Goal: Navigation & Orientation: Find specific page/section

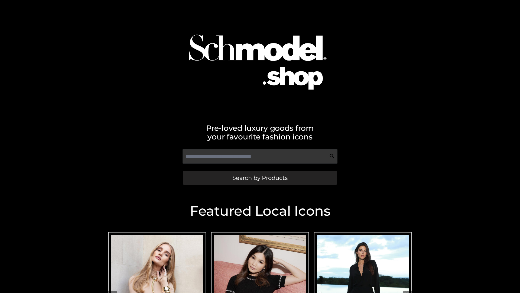
click at [260, 178] on span "Search by Products" at bounding box center [260, 178] width 55 height 6
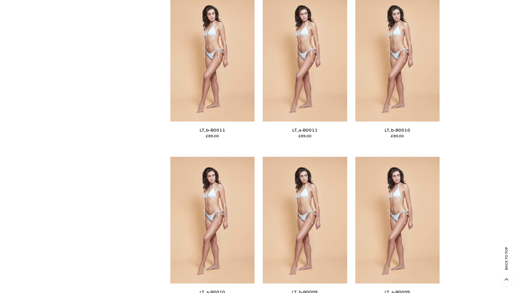
scroll to position [2434, 0]
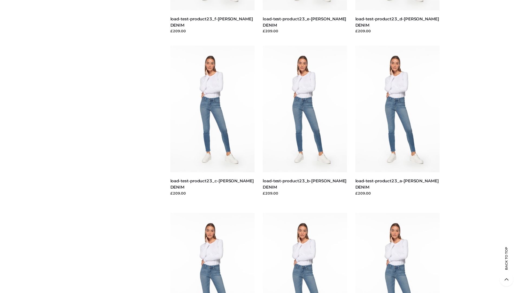
scroll to position [475, 0]
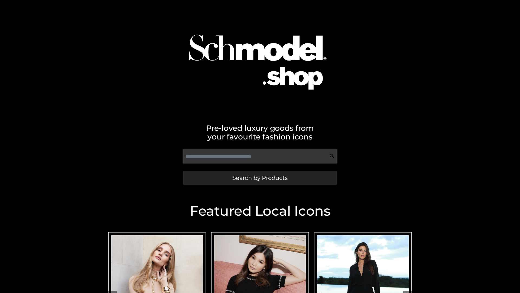
click at [260, 178] on span "Search by Products" at bounding box center [260, 178] width 55 height 6
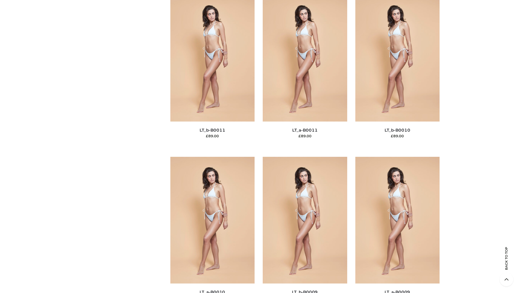
scroll to position [2434, 0]
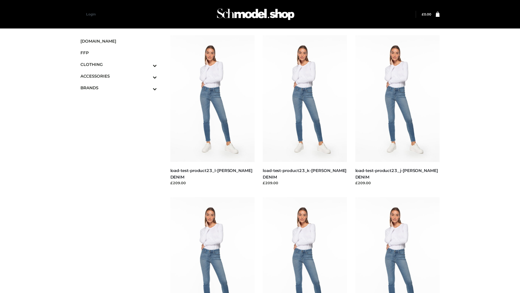
scroll to position [475, 0]
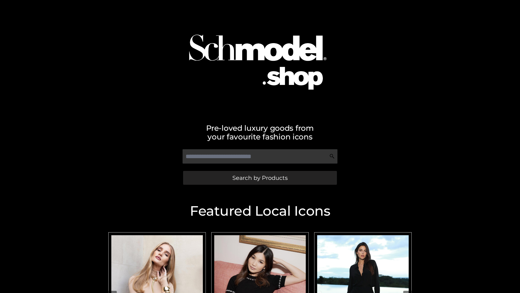
click at [260, 178] on span "Search by Products" at bounding box center [260, 178] width 55 height 6
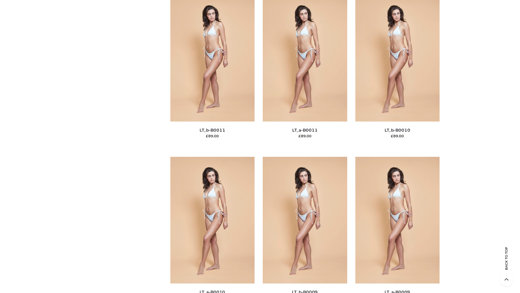
scroll to position [2434, 0]
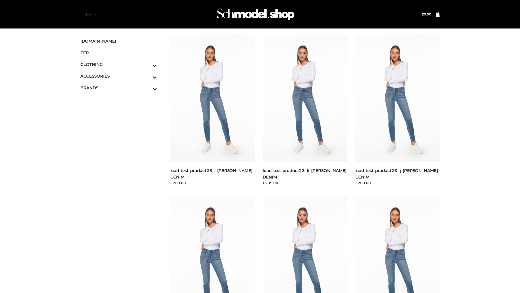
scroll to position [475, 0]
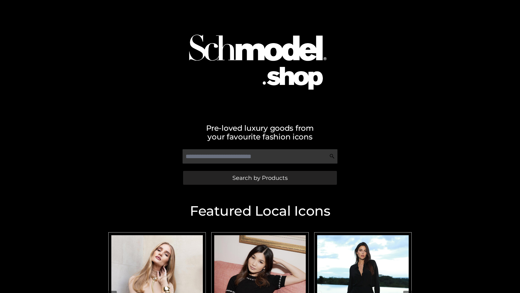
click at [260, 178] on span "Search by Products" at bounding box center [260, 178] width 55 height 6
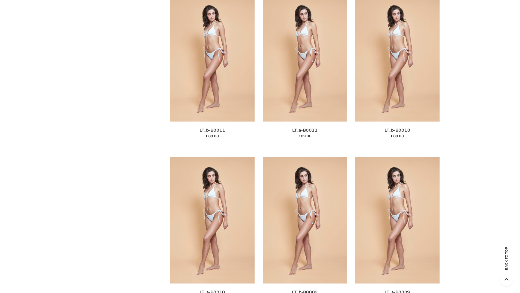
scroll to position [2434, 0]
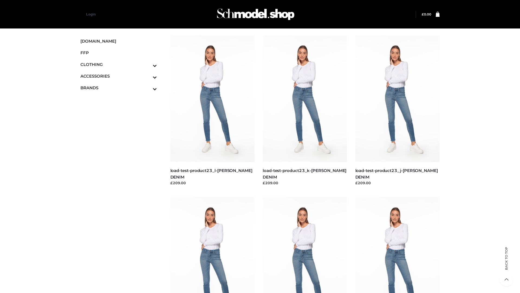
scroll to position [475, 0]
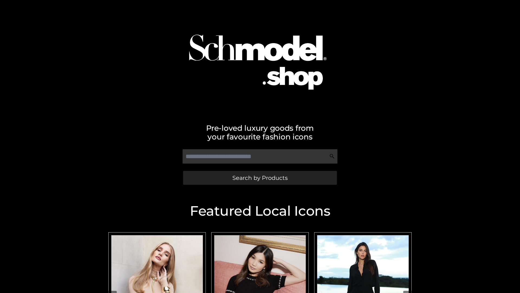
click at [260, 178] on span "Search by Products" at bounding box center [260, 178] width 55 height 6
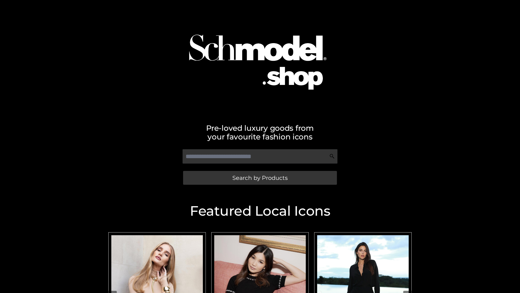
click at [260, 178] on span "Search by Products" at bounding box center [260, 178] width 55 height 6
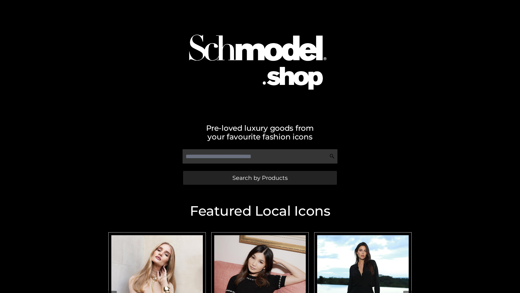
click at [260, 178] on span "Search by Products" at bounding box center [260, 178] width 55 height 6
